Goal: Check status

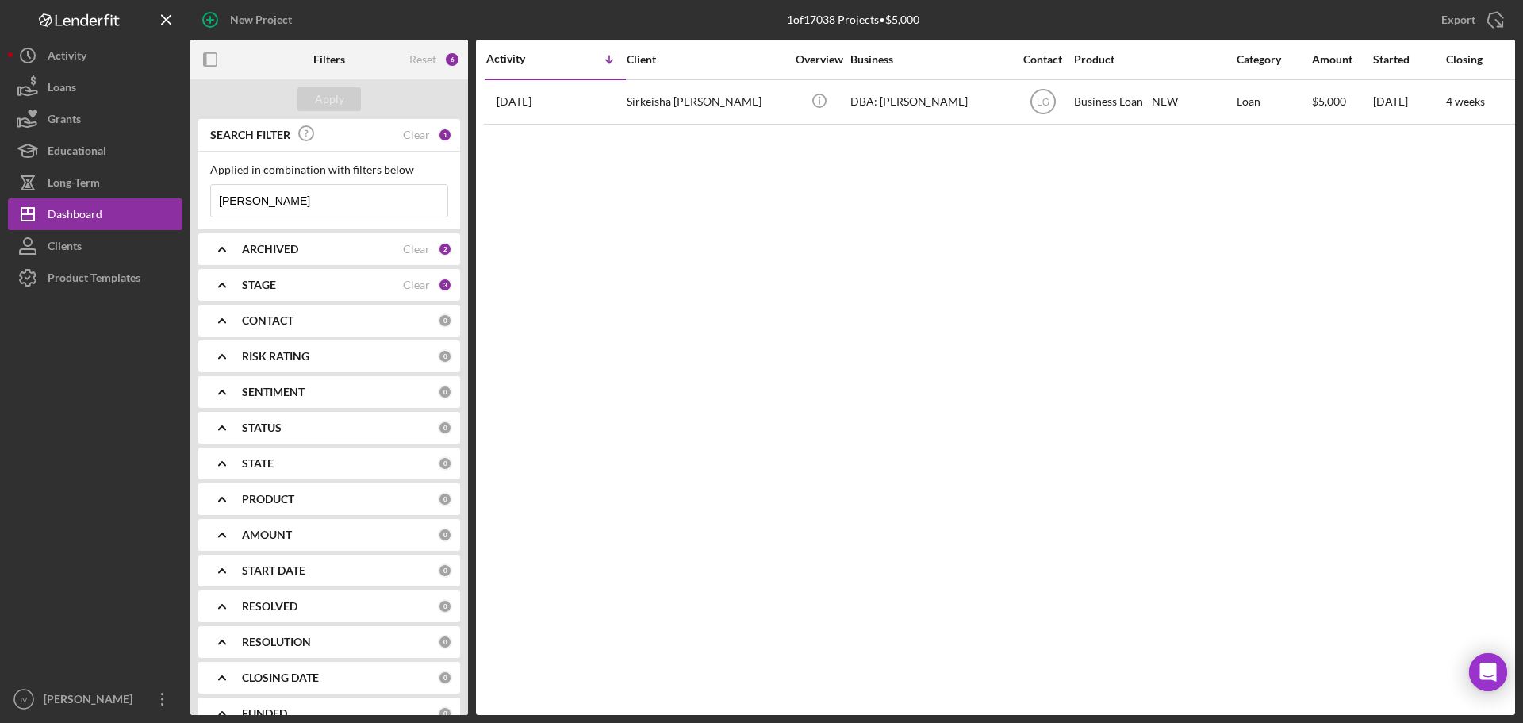
drag, startPoint x: 258, startPoint y: 204, endPoint x: 190, endPoint y: 209, distance: 67.6
click at [190, 209] on div "SEARCH FILTER Clear 1 Applied in combination with filters below [PERSON_NAME] I…" at bounding box center [329, 417] width 278 height 596
type input "verges"
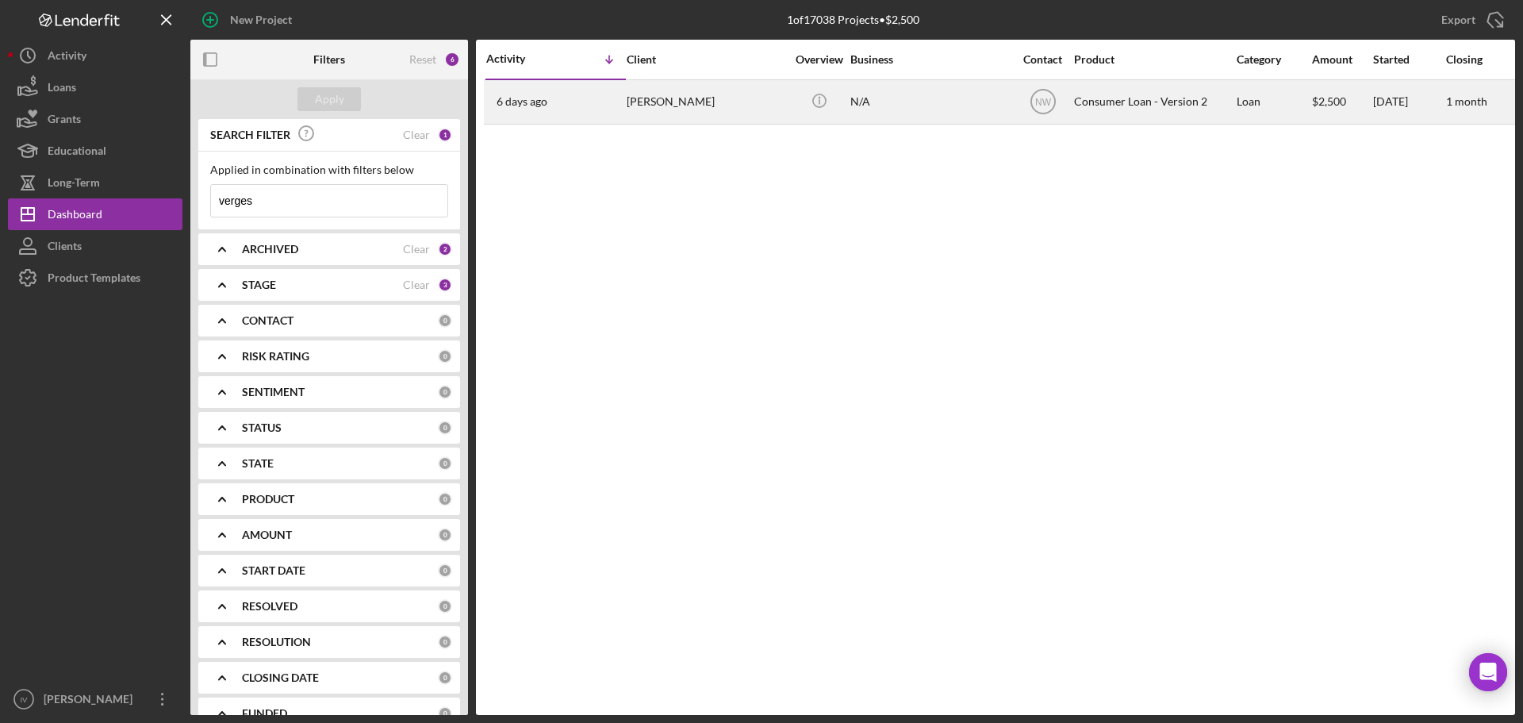
click at [681, 100] on div "[PERSON_NAME]" at bounding box center [706, 102] width 159 height 42
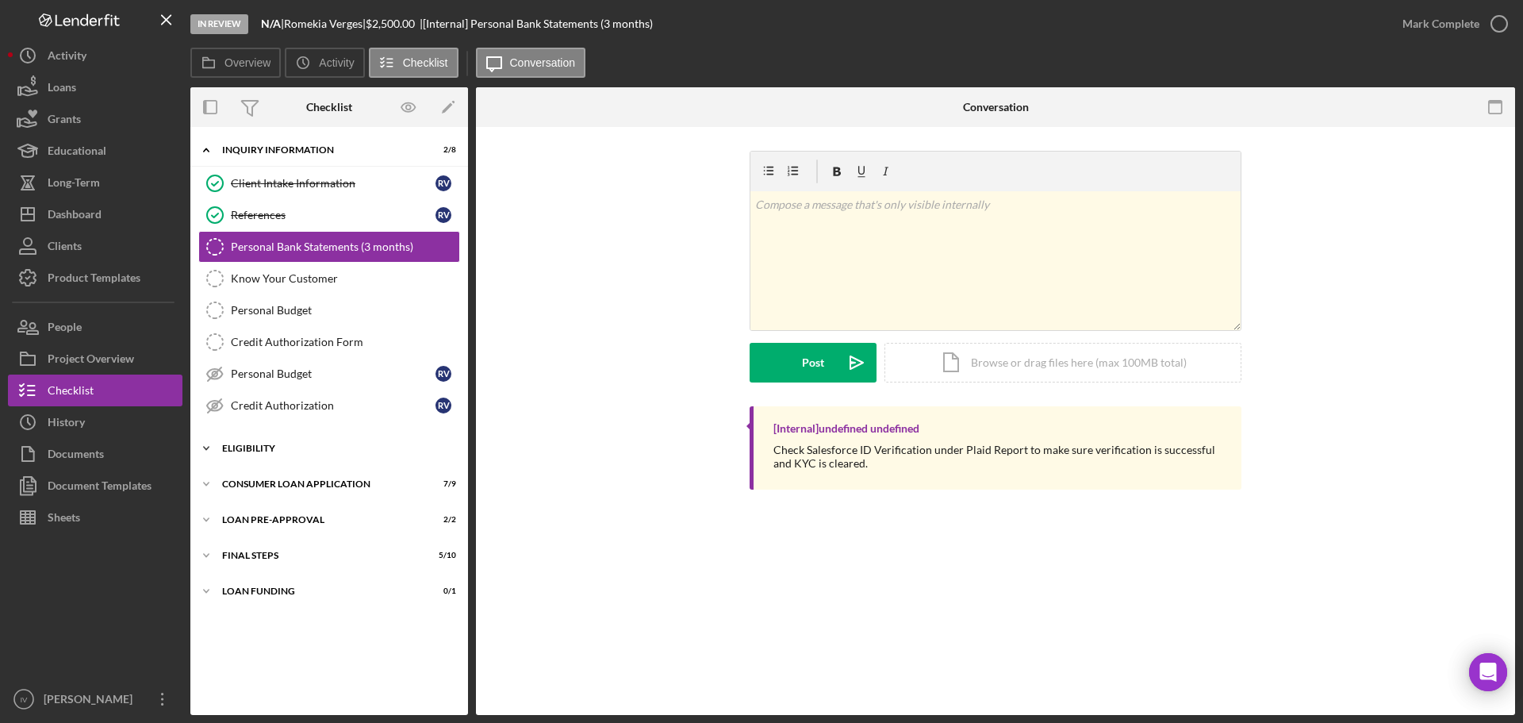
click at [244, 447] on div "Eligibility" at bounding box center [335, 448] width 226 height 10
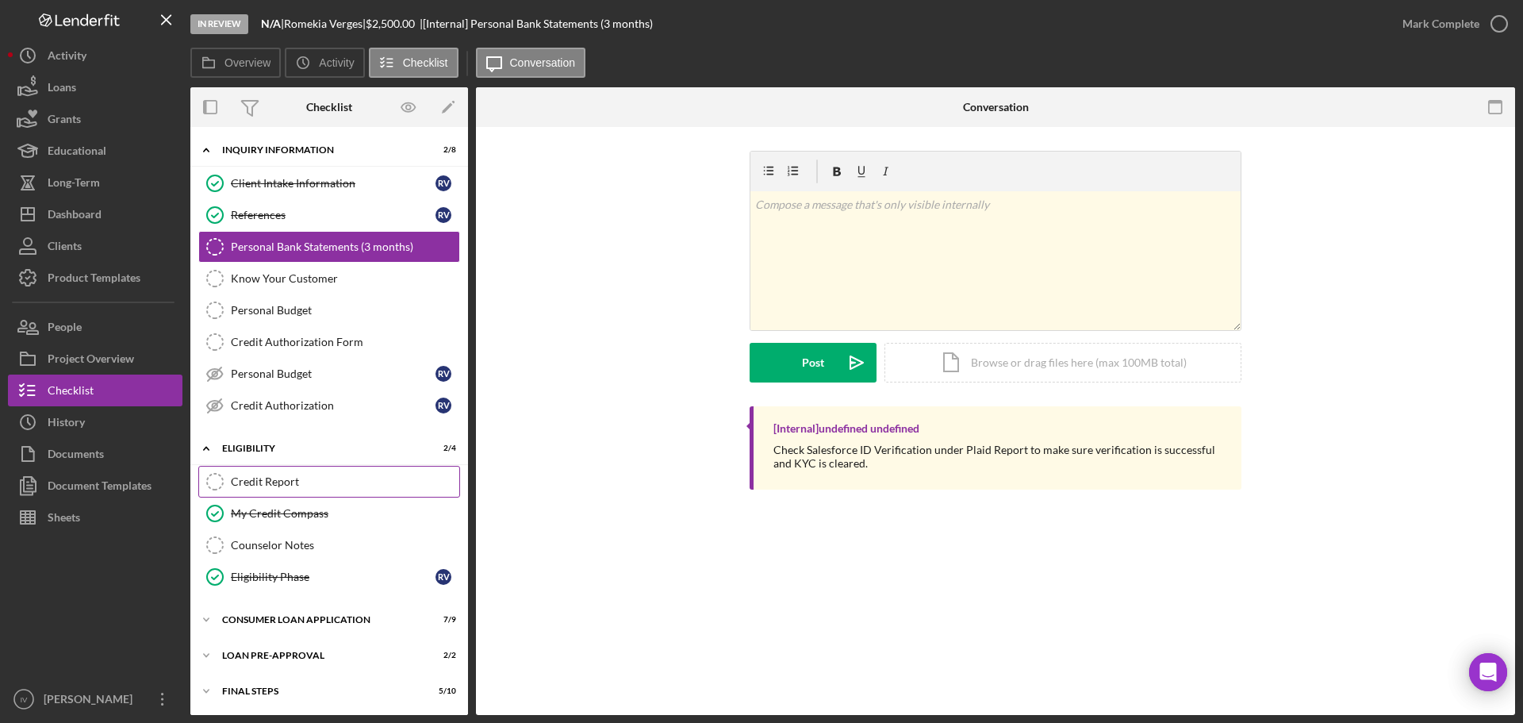
scroll to position [36, 0]
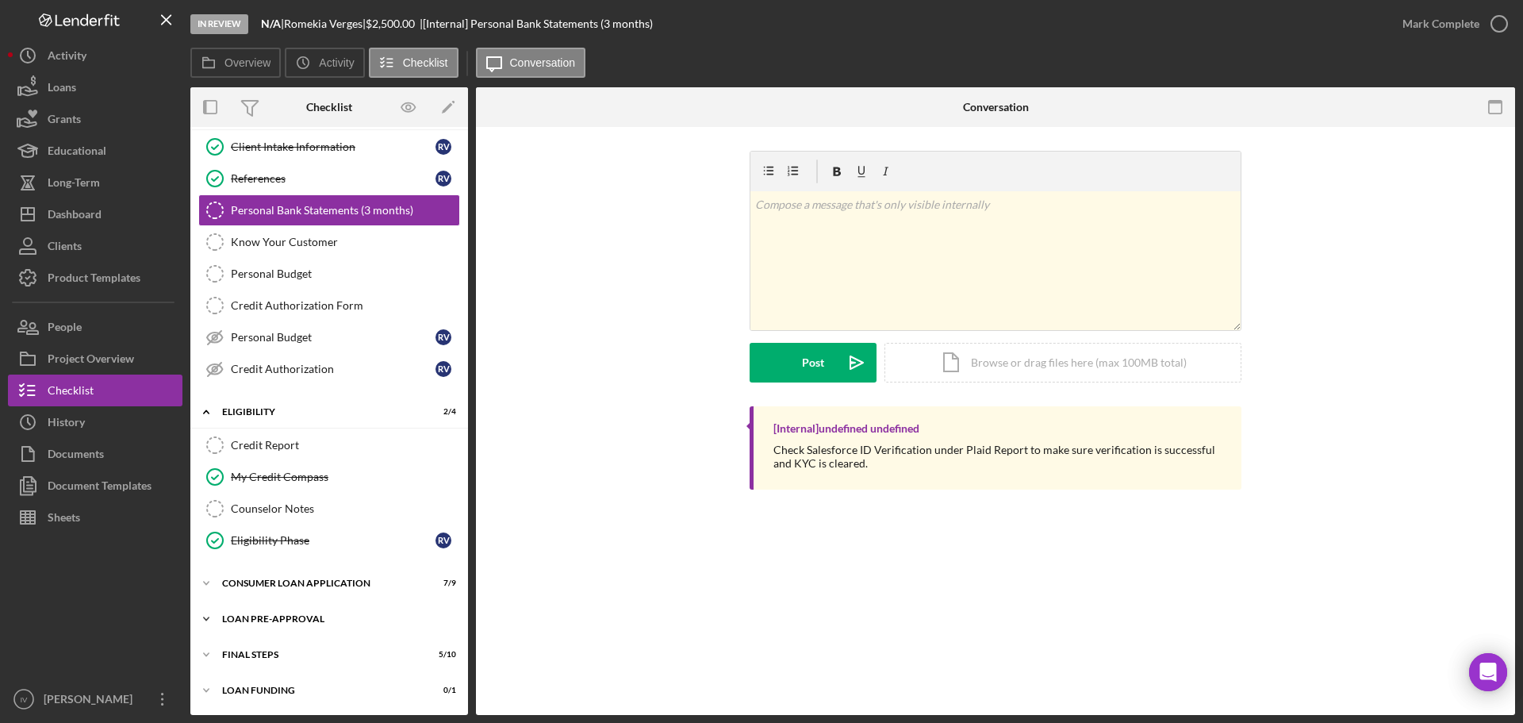
click at [269, 610] on div "Icon/Expander Loan Pre-Approval 2 / 2" at bounding box center [329, 619] width 278 height 32
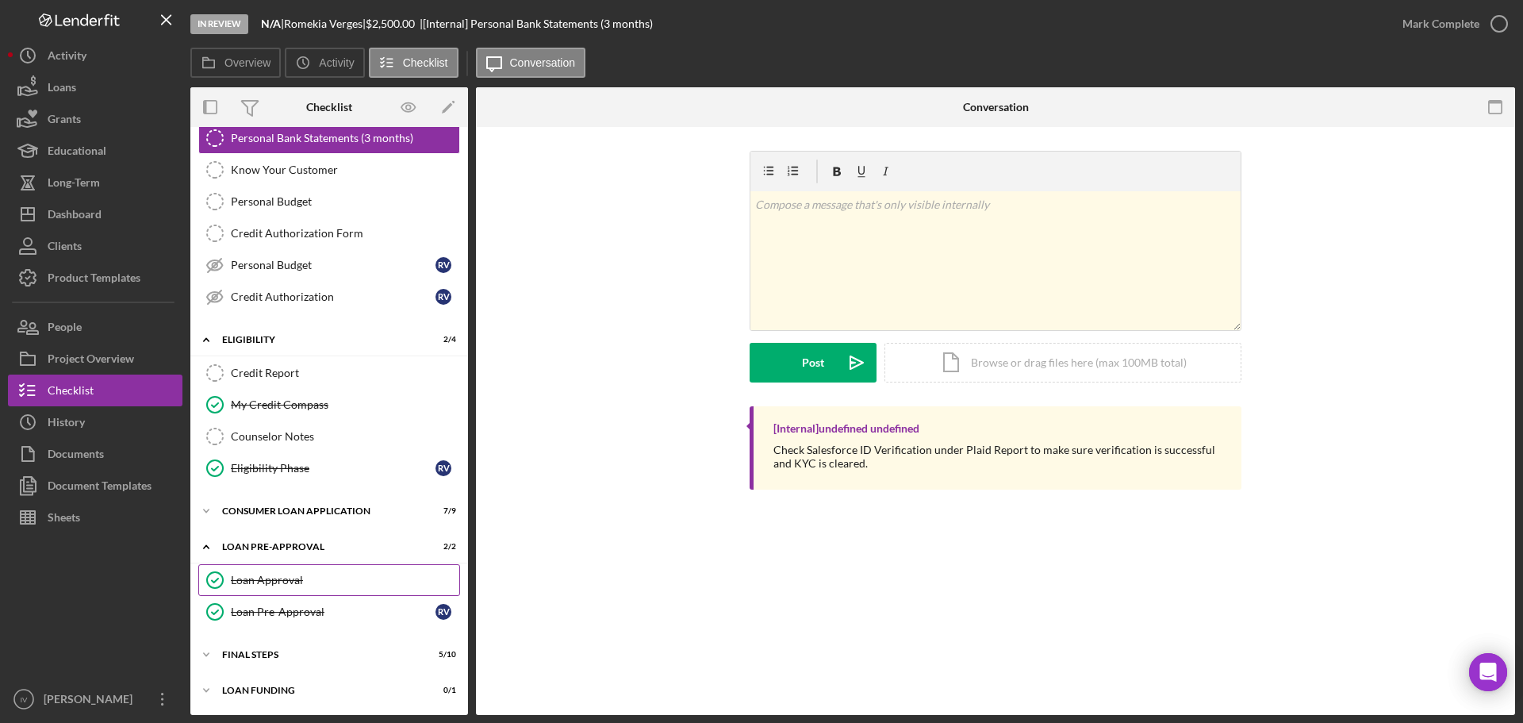
click at [282, 584] on div "Loan Approval" at bounding box center [345, 580] width 228 height 13
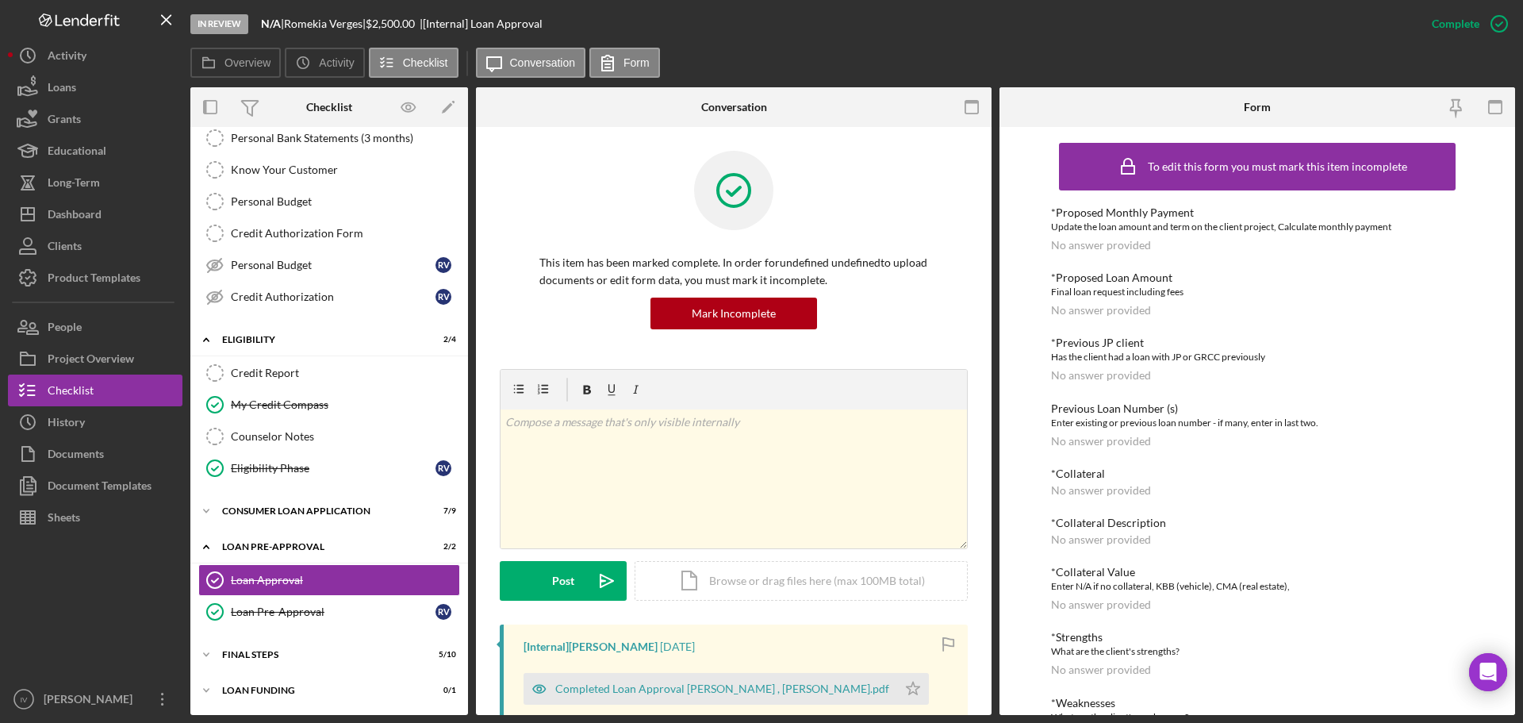
scroll to position [367, 0]
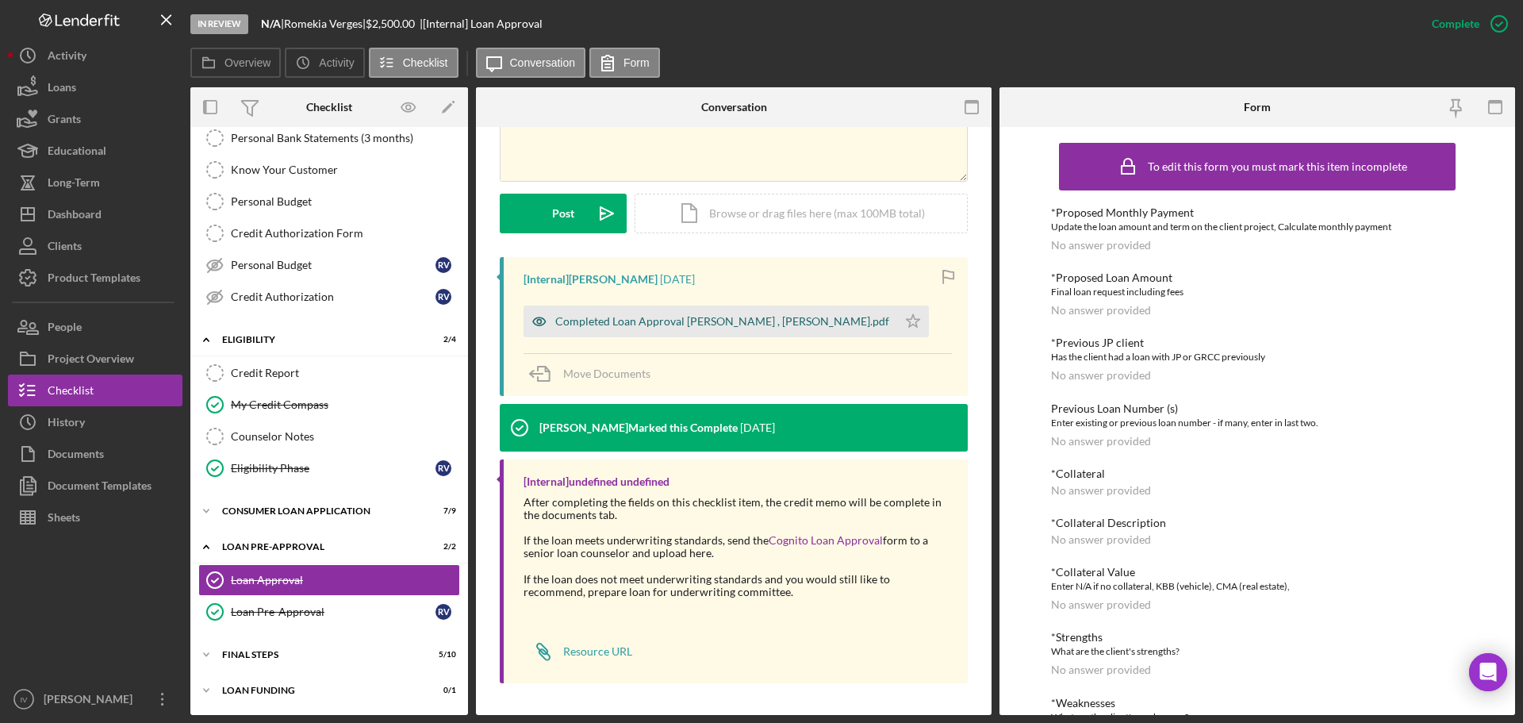
click at [662, 320] on div "Completed Loan Approval [PERSON_NAME] , [PERSON_NAME].pdf" at bounding box center [722, 321] width 334 height 13
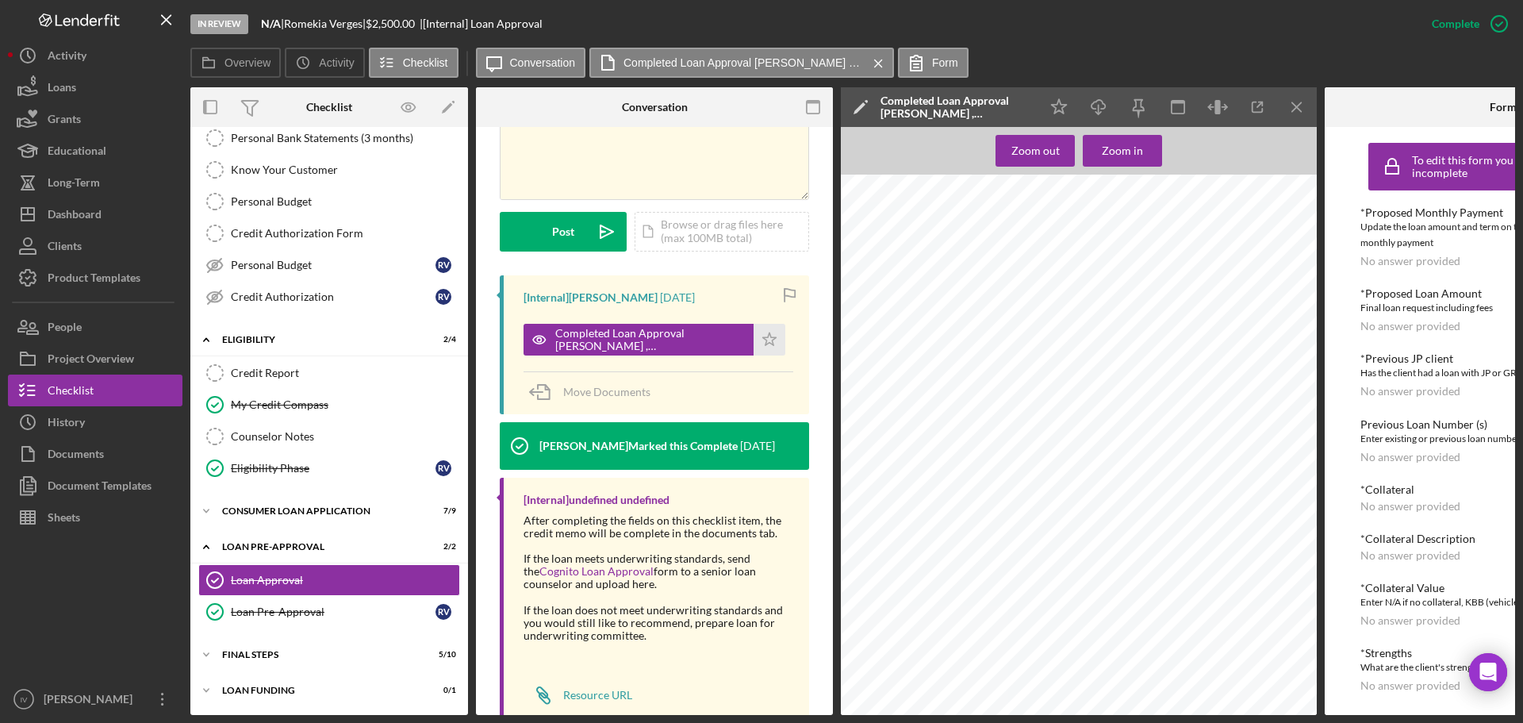
scroll to position [159, 0]
